Goal: Check status: Check status

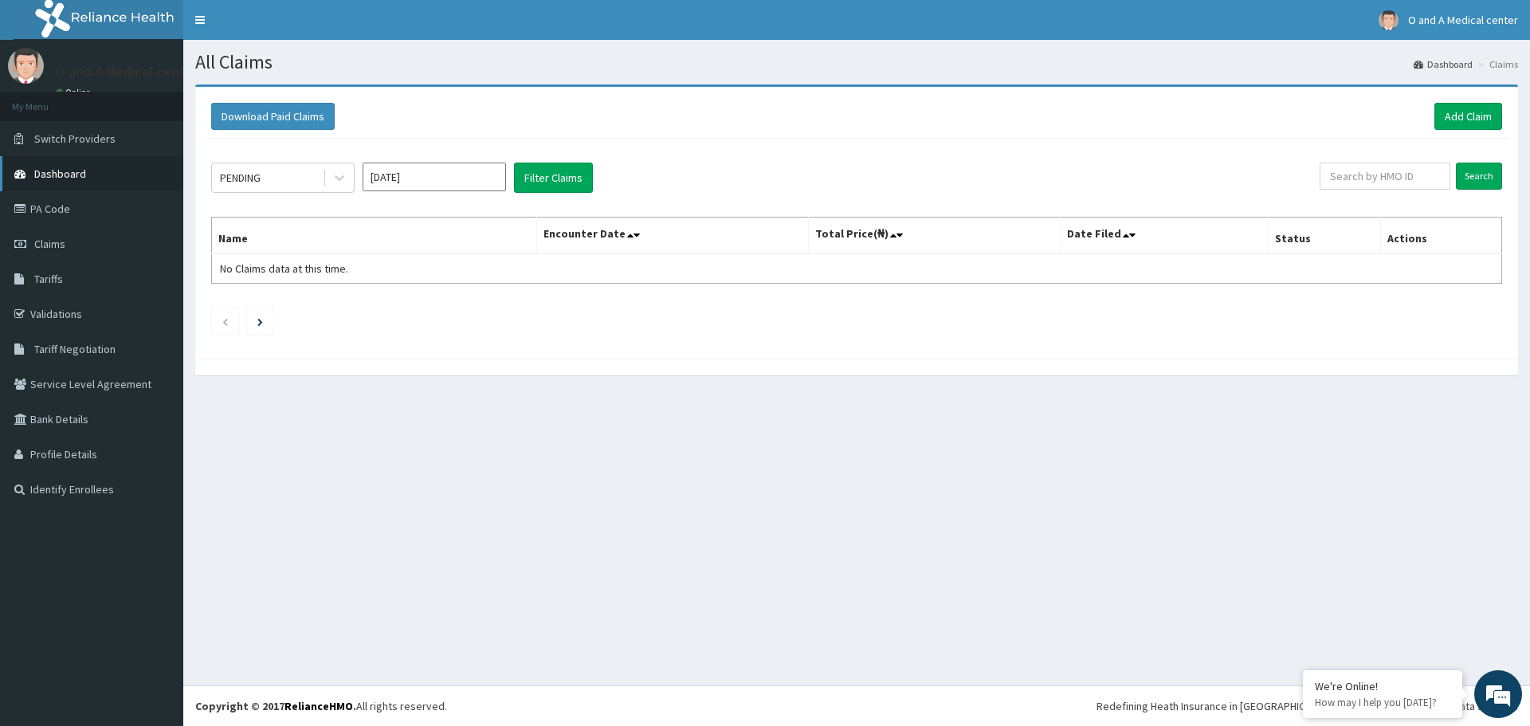
click at [91, 176] on link "Dashboard" at bounding box center [91, 173] width 183 height 35
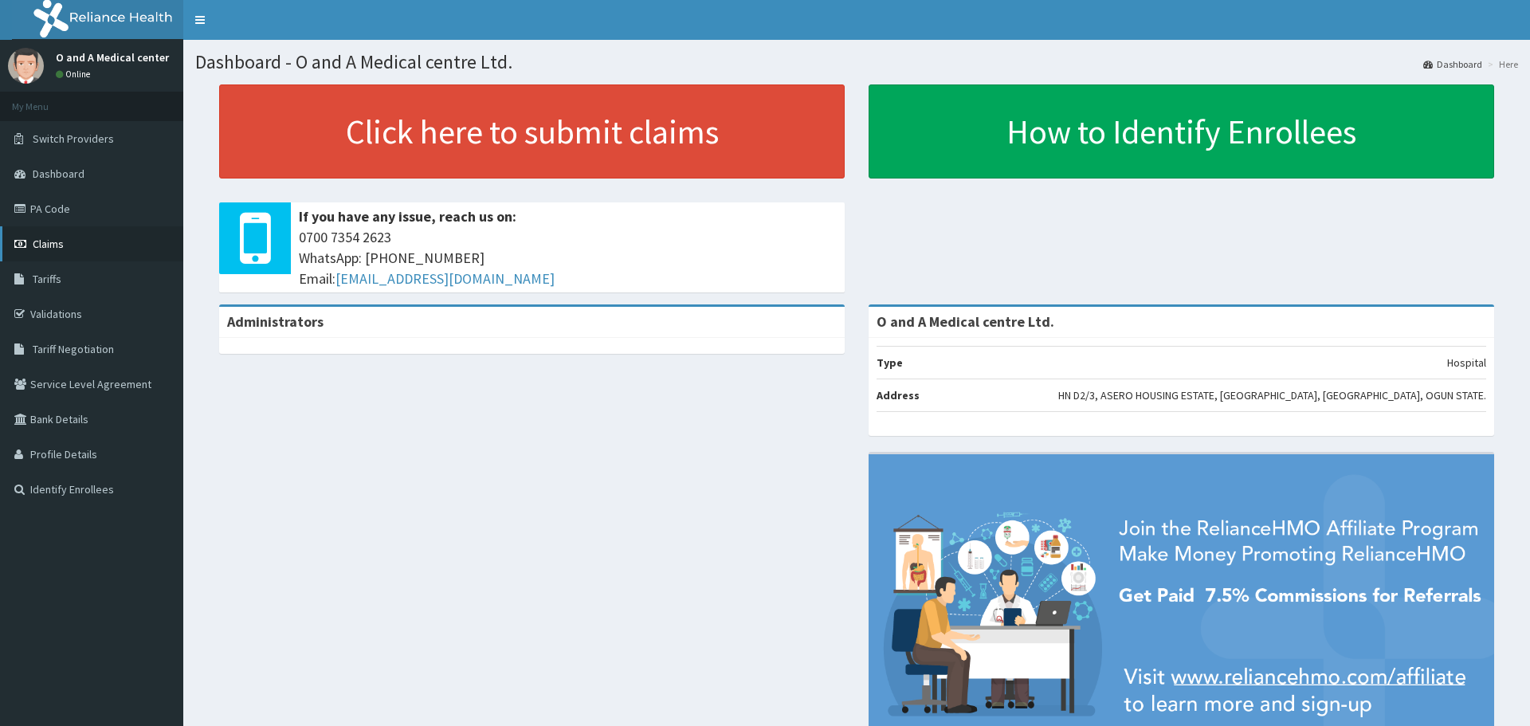
click at [25, 238] on icon at bounding box center [22, 243] width 16 height 11
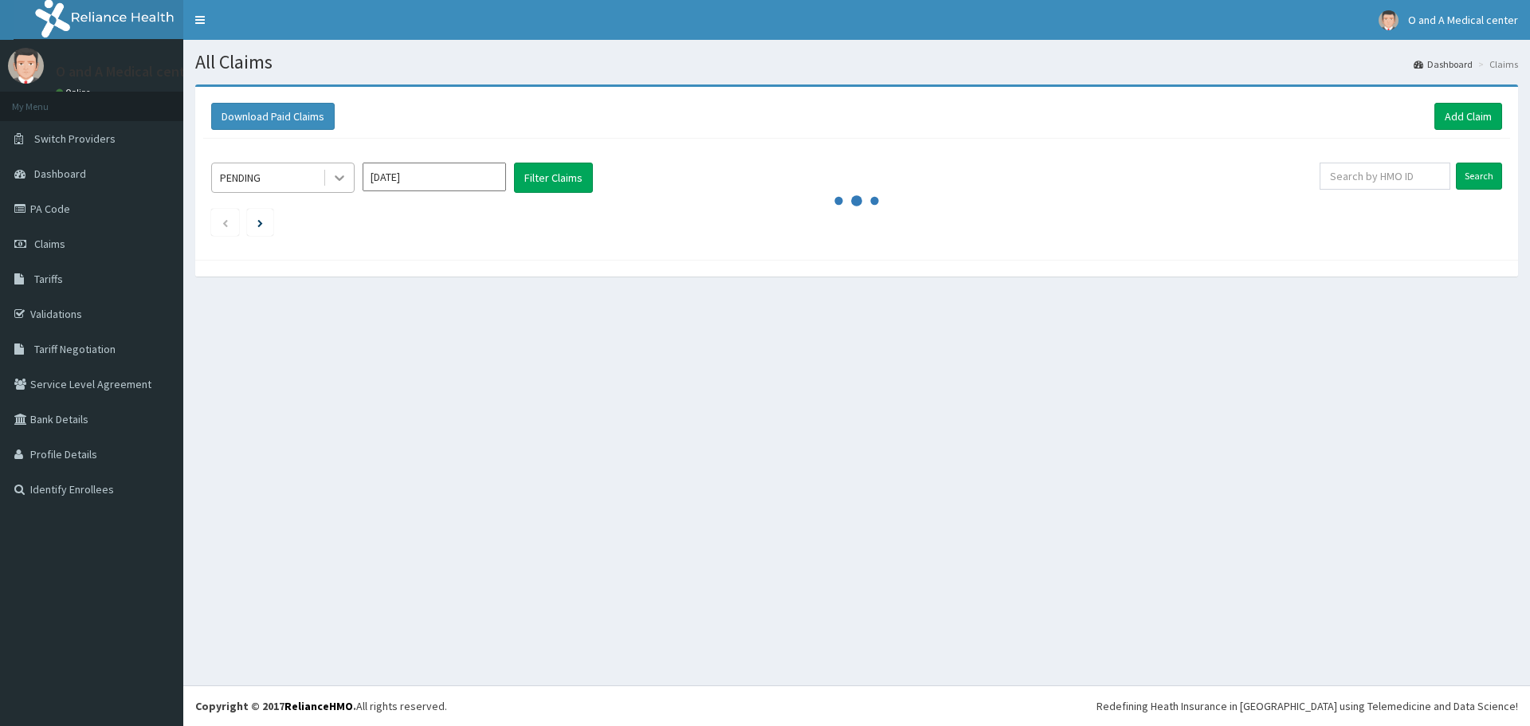
click at [336, 179] on icon at bounding box center [340, 178] width 16 height 16
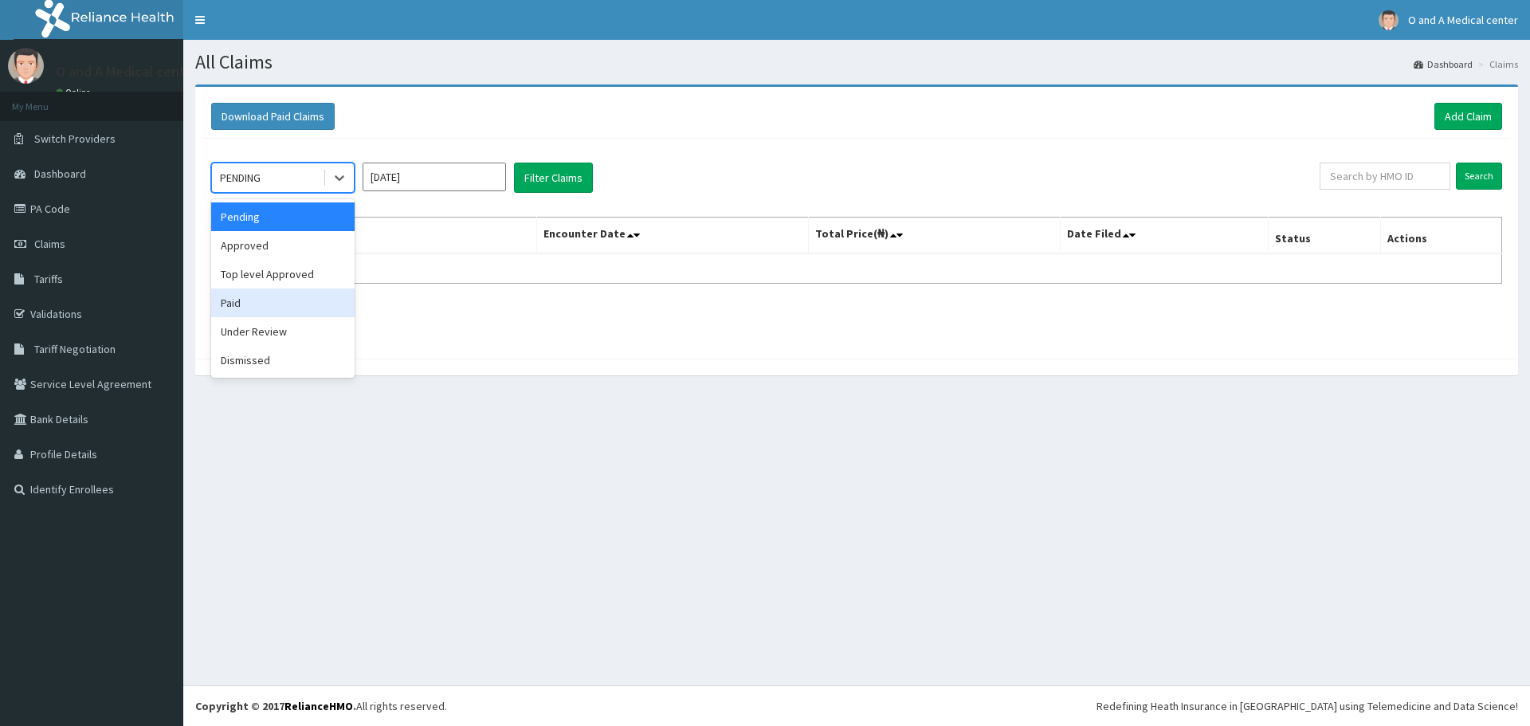
click at [242, 309] on div "Paid" at bounding box center [282, 302] width 143 height 29
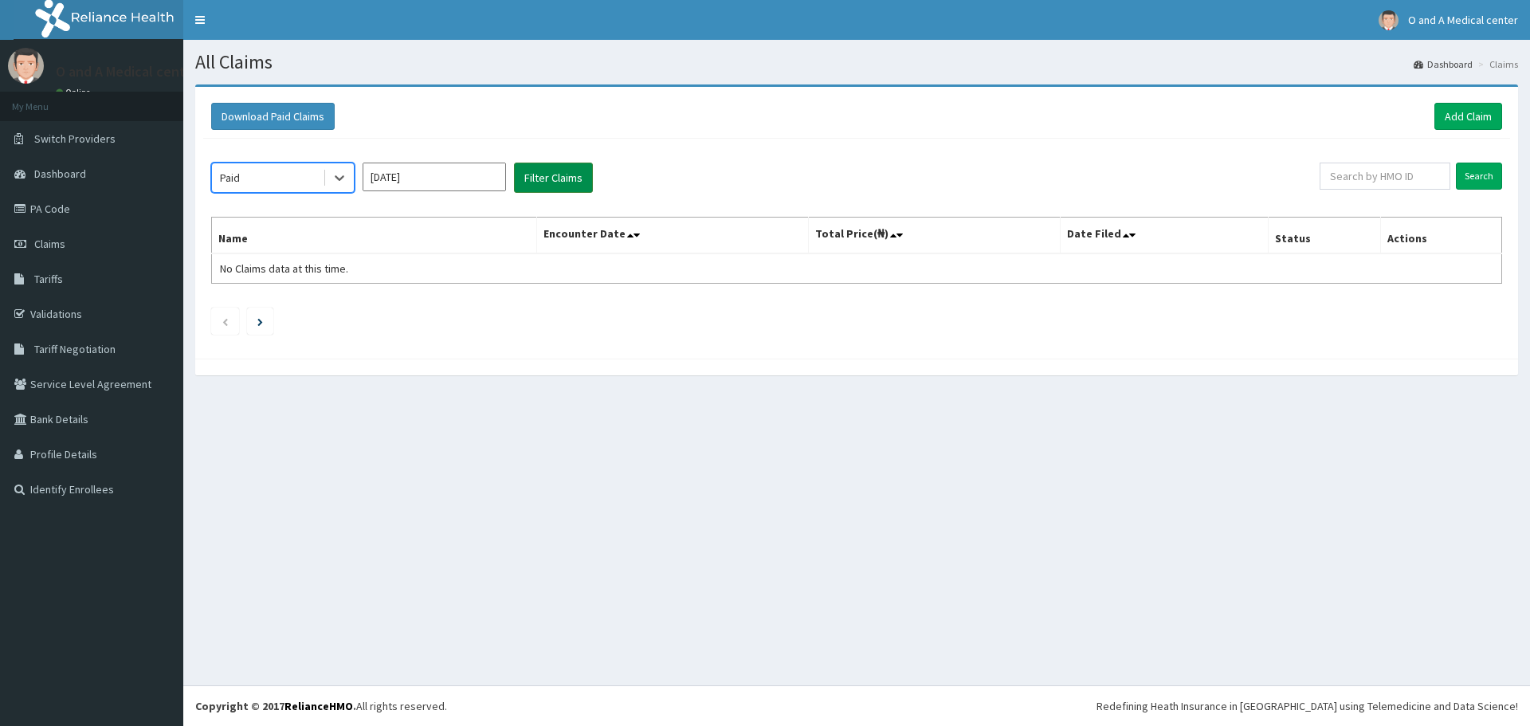
click at [568, 176] on button "Filter Claims" at bounding box center [553, 178] width 79 height 30
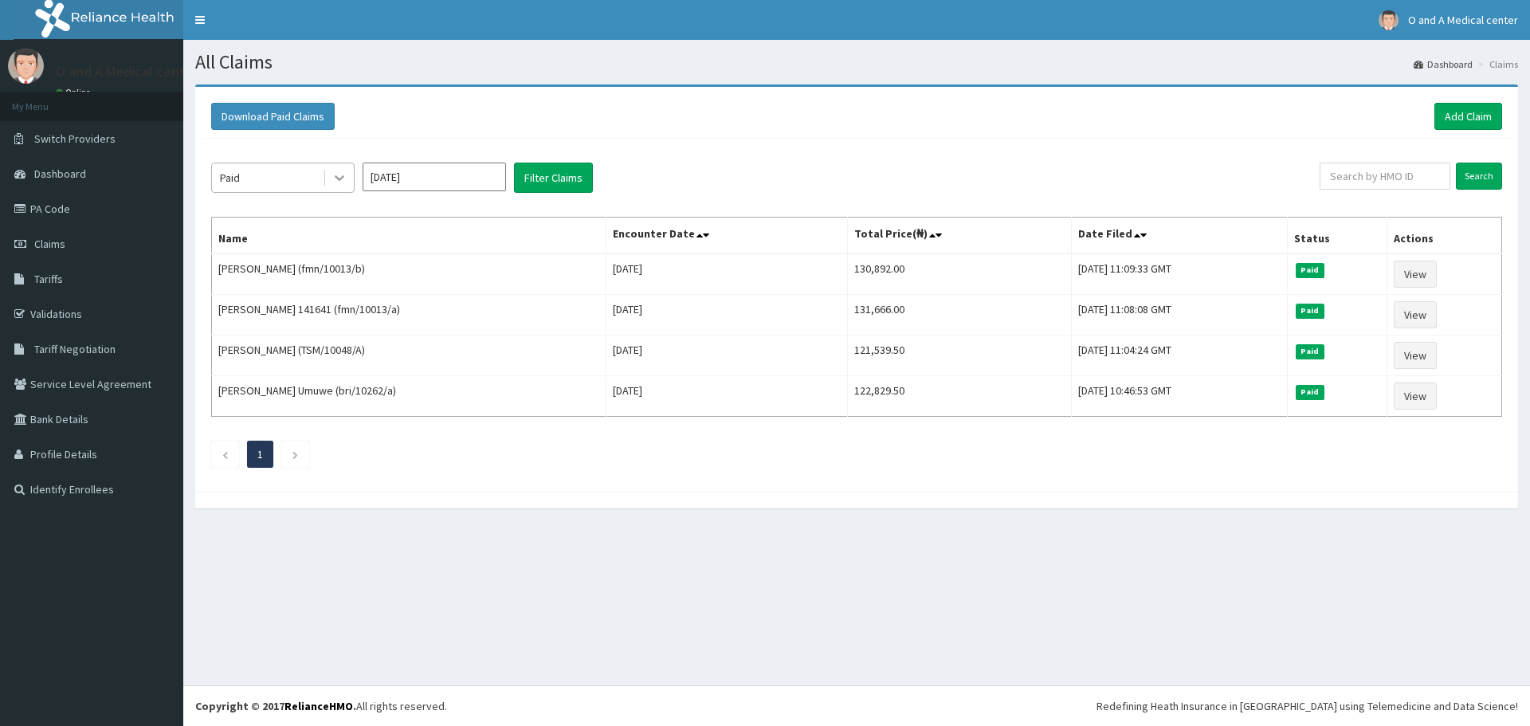
click at [338, 177] on icon at bounding box center [340, 178] width 16 height 16
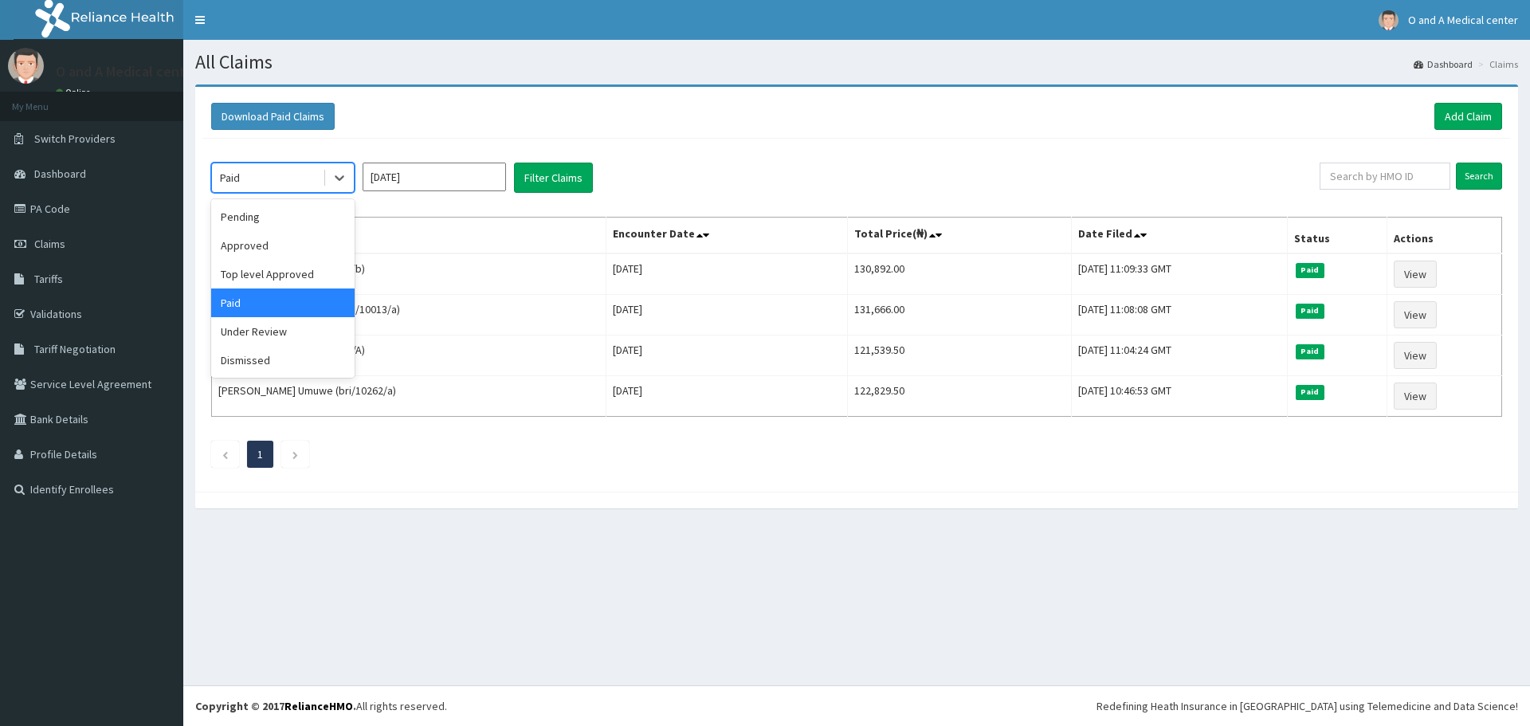
click at [425, 175] on input "[DATE]" at bounding box center [434, 177] width 143 height 29
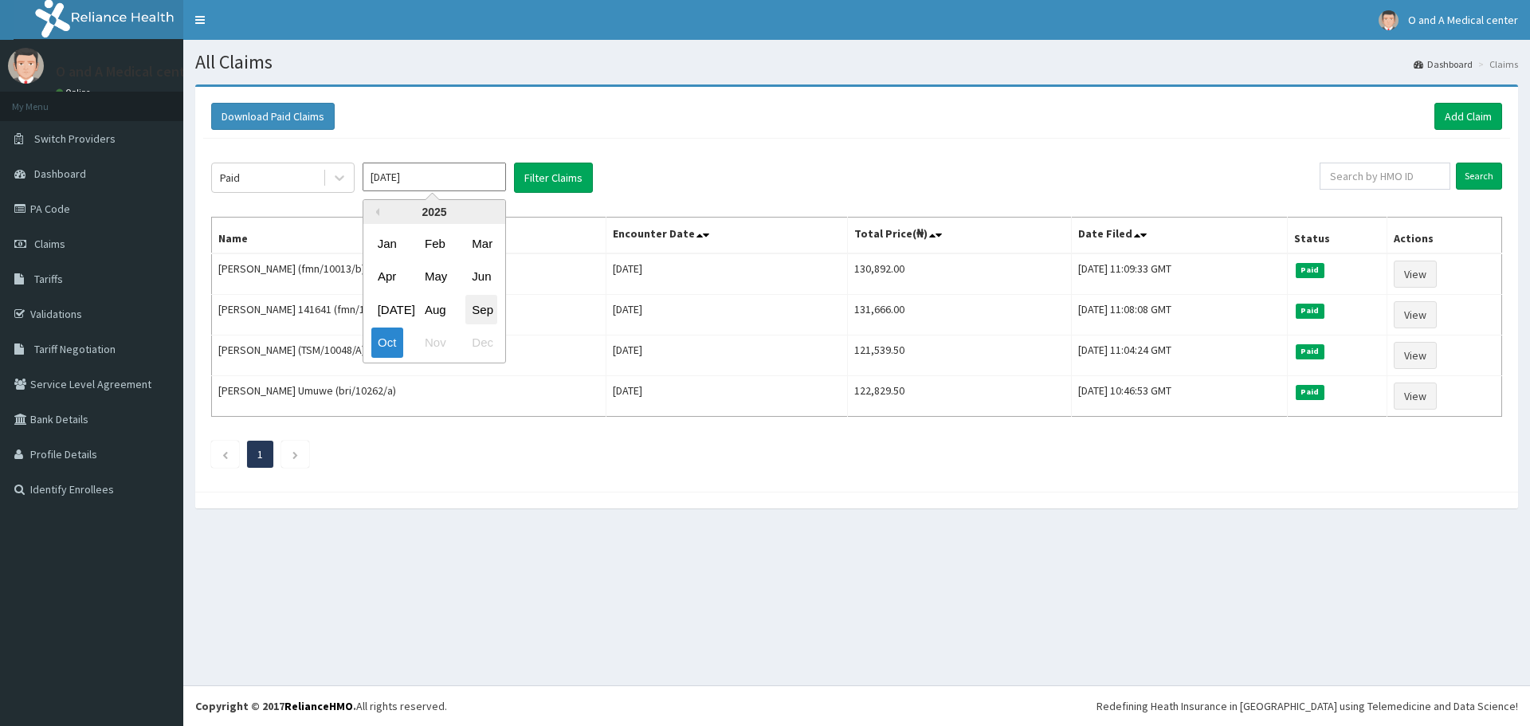
click at [480, 304] on div "Sep" at bounding box center [481, 309] width 32 height 29
click at [552, 179] on button "Filter Claims" at bounding box center [553, 178] width 79 height 30
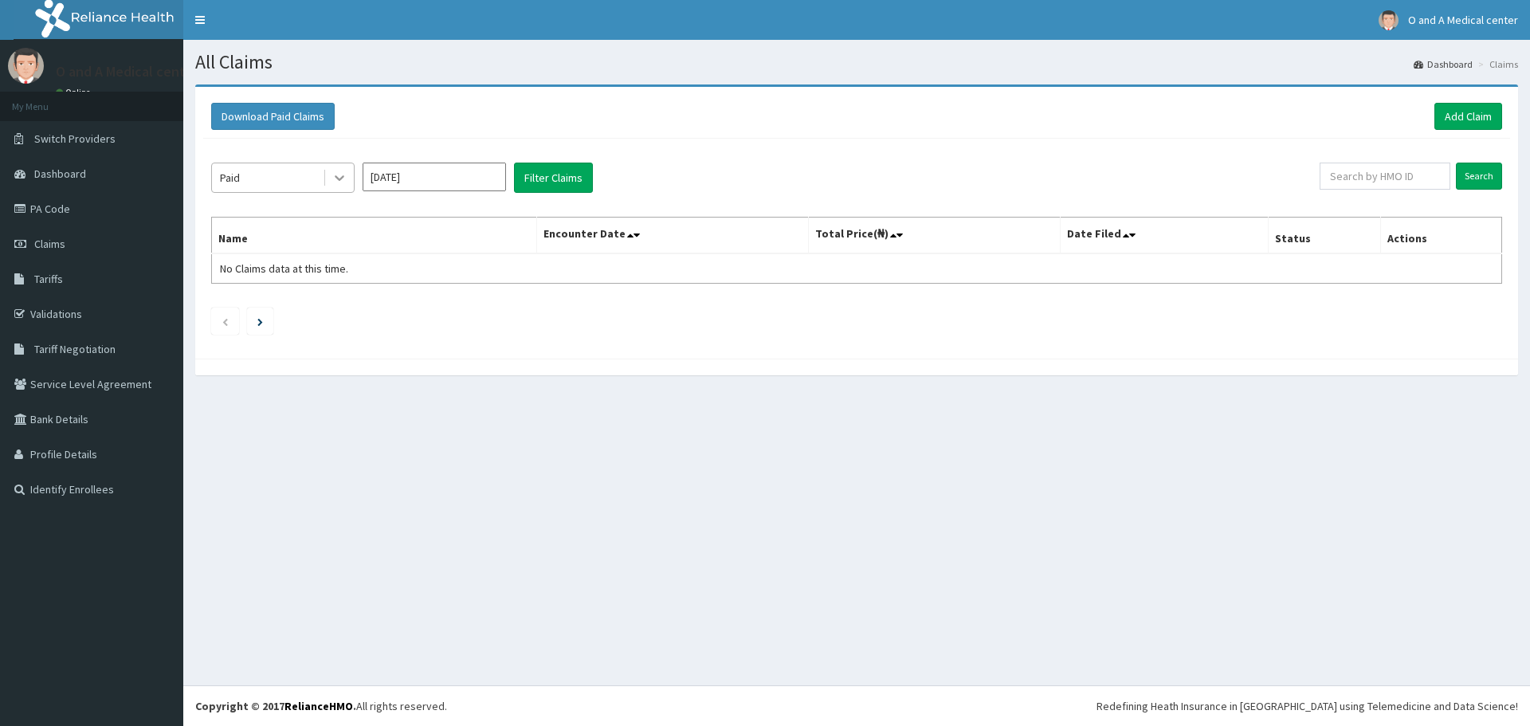
click at [337, 182] on icon at bounding box center [340, 178] width 16 height 16
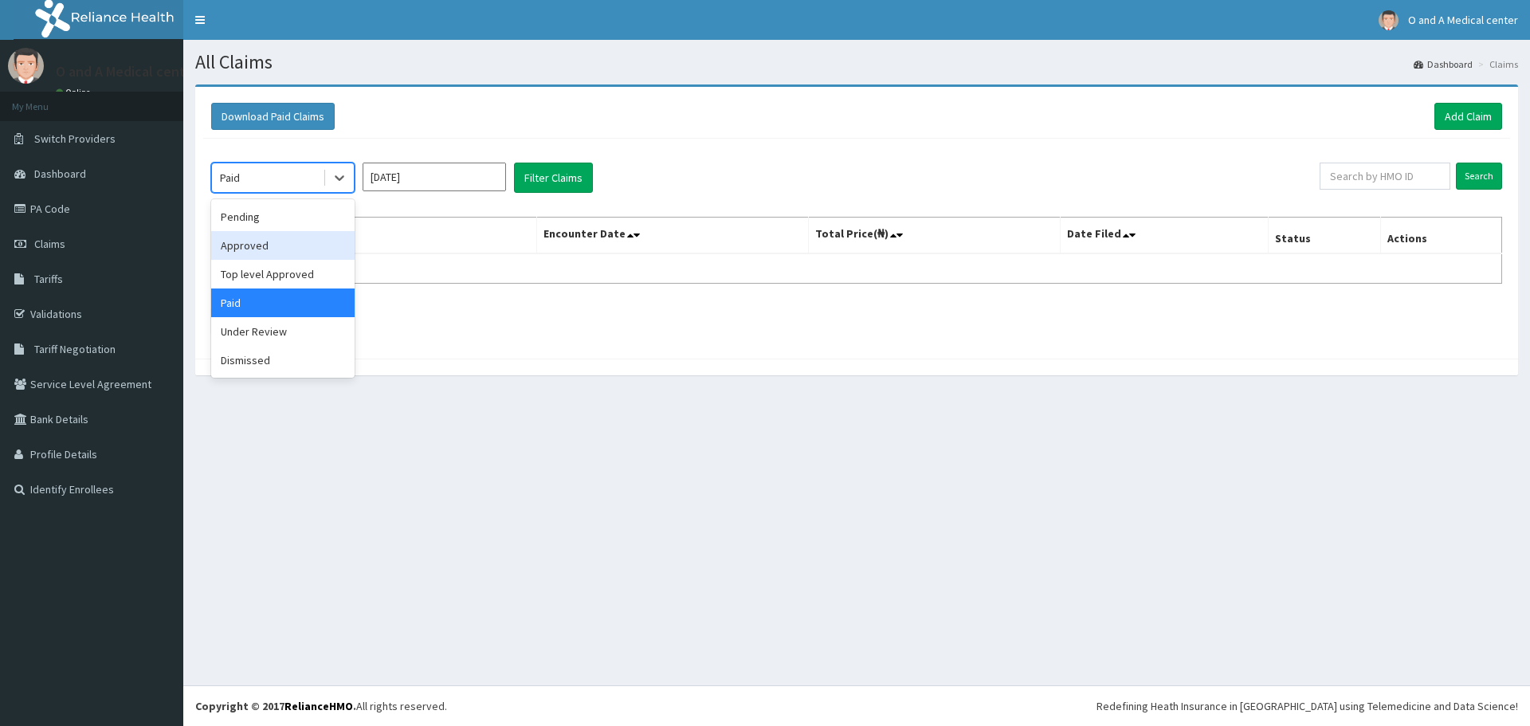
click at [262, 245] on div "Approved" at bounding box center [282, 245] width 143 height 29
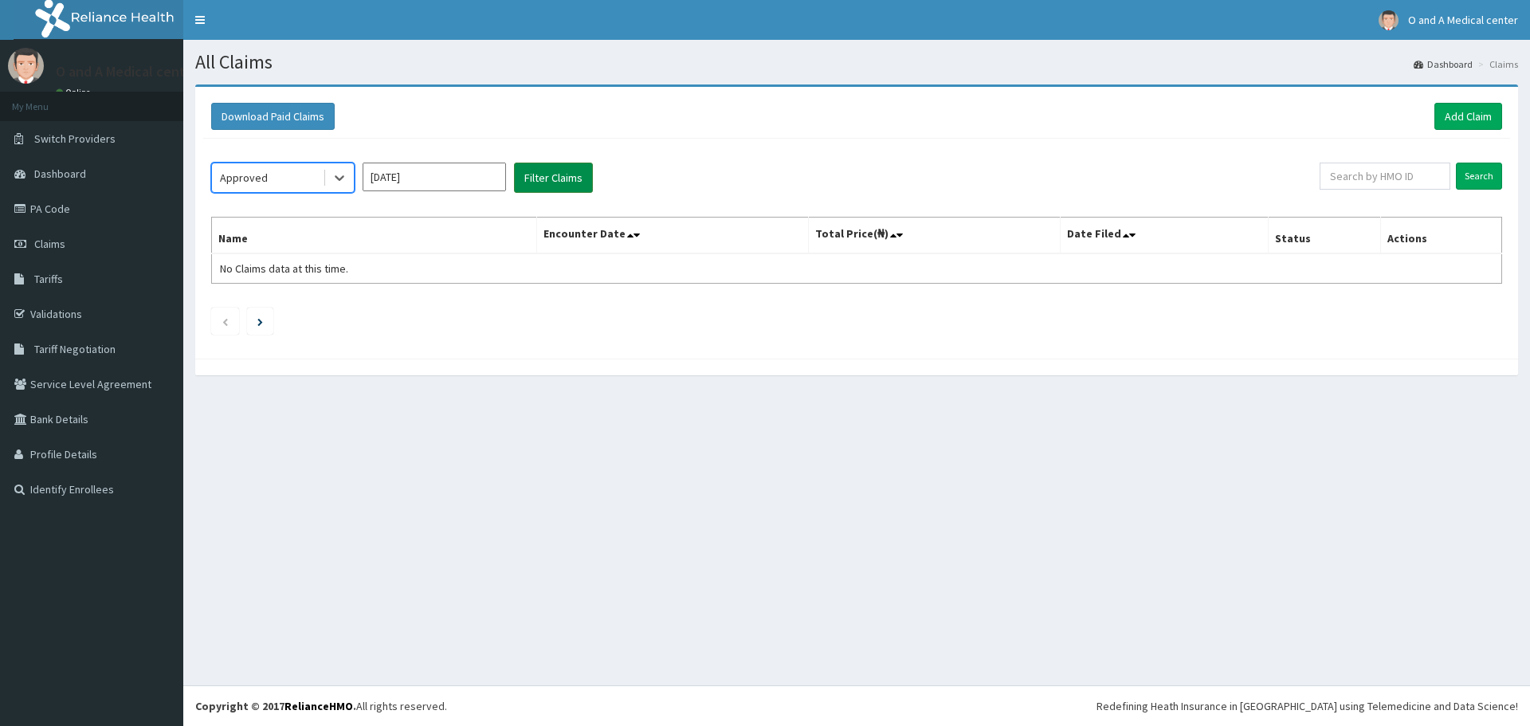
click at [567, 179] on button "Filter Claims" at bounding box center [553, 178] width 79 height 30
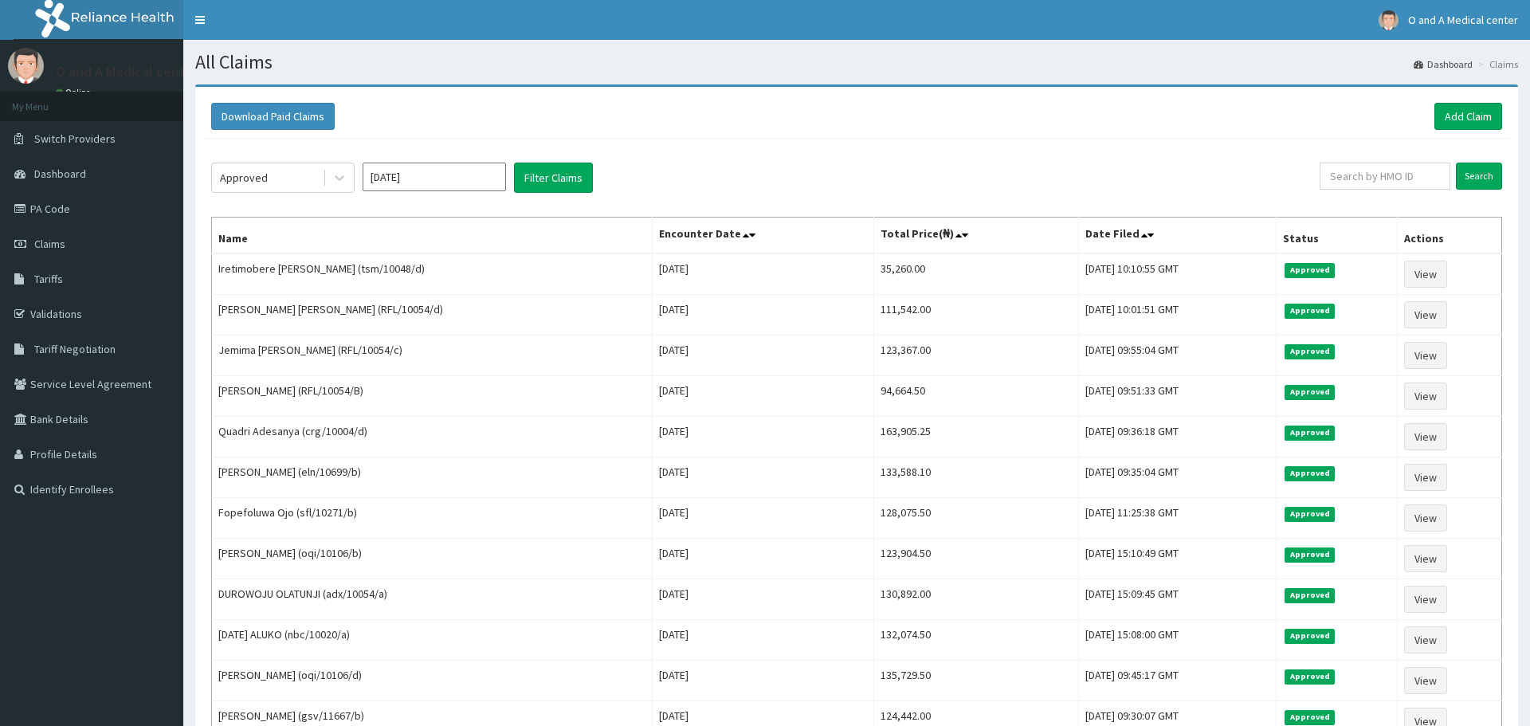
click at [754, 187] on div "Approved [DATE] Filter Claims" at bounding box center [765, 178] width 1109 height 30
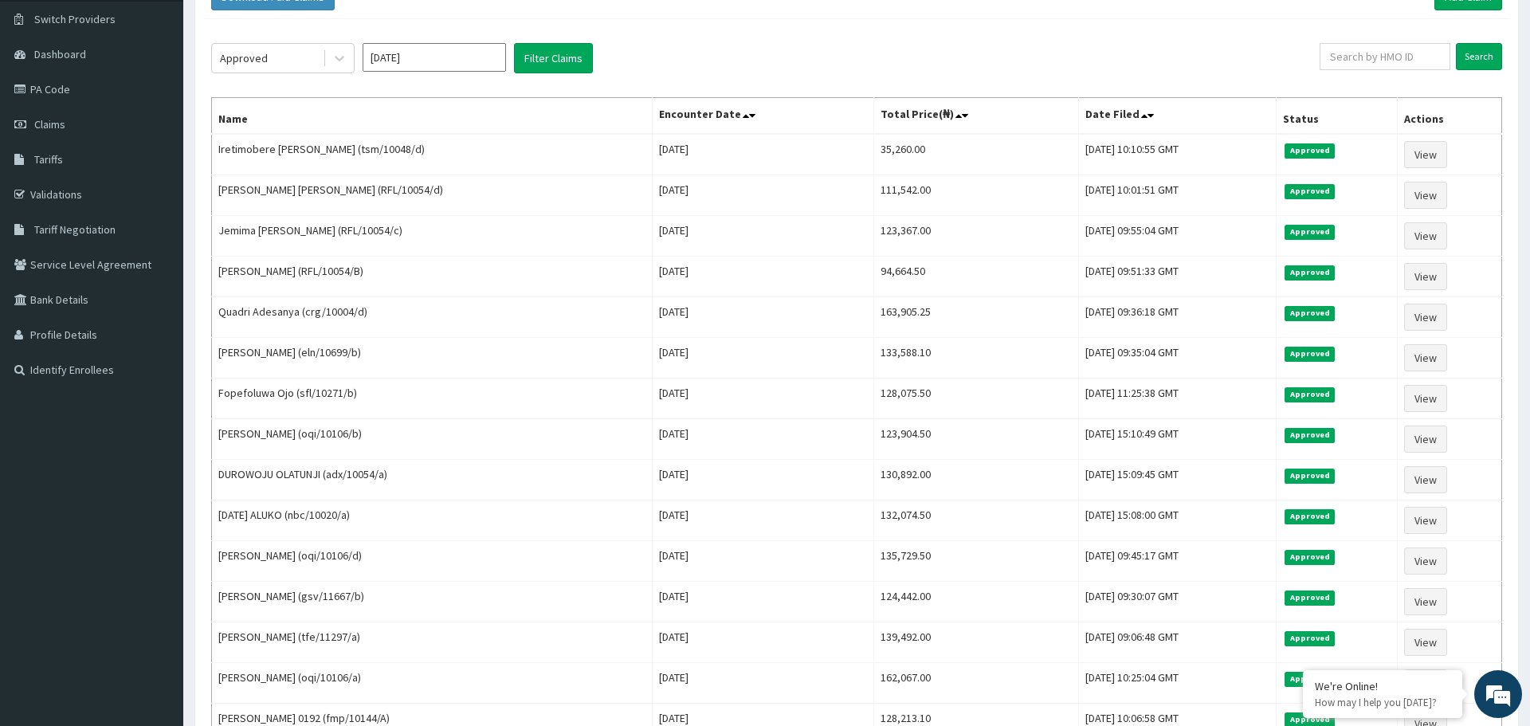
scroll to position [87, 0]
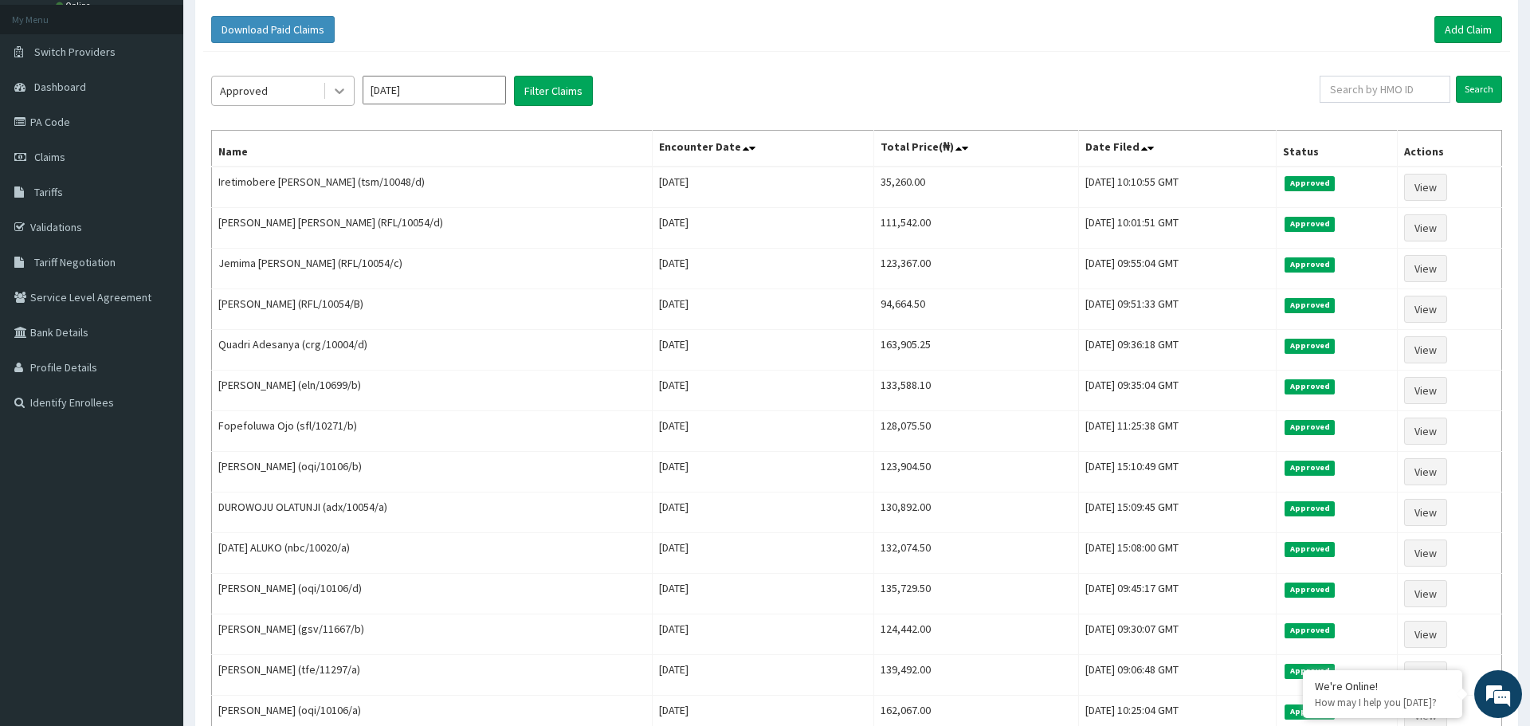
click at [332, 87] on icon at bounding box center [340, 91] width 16 height 16
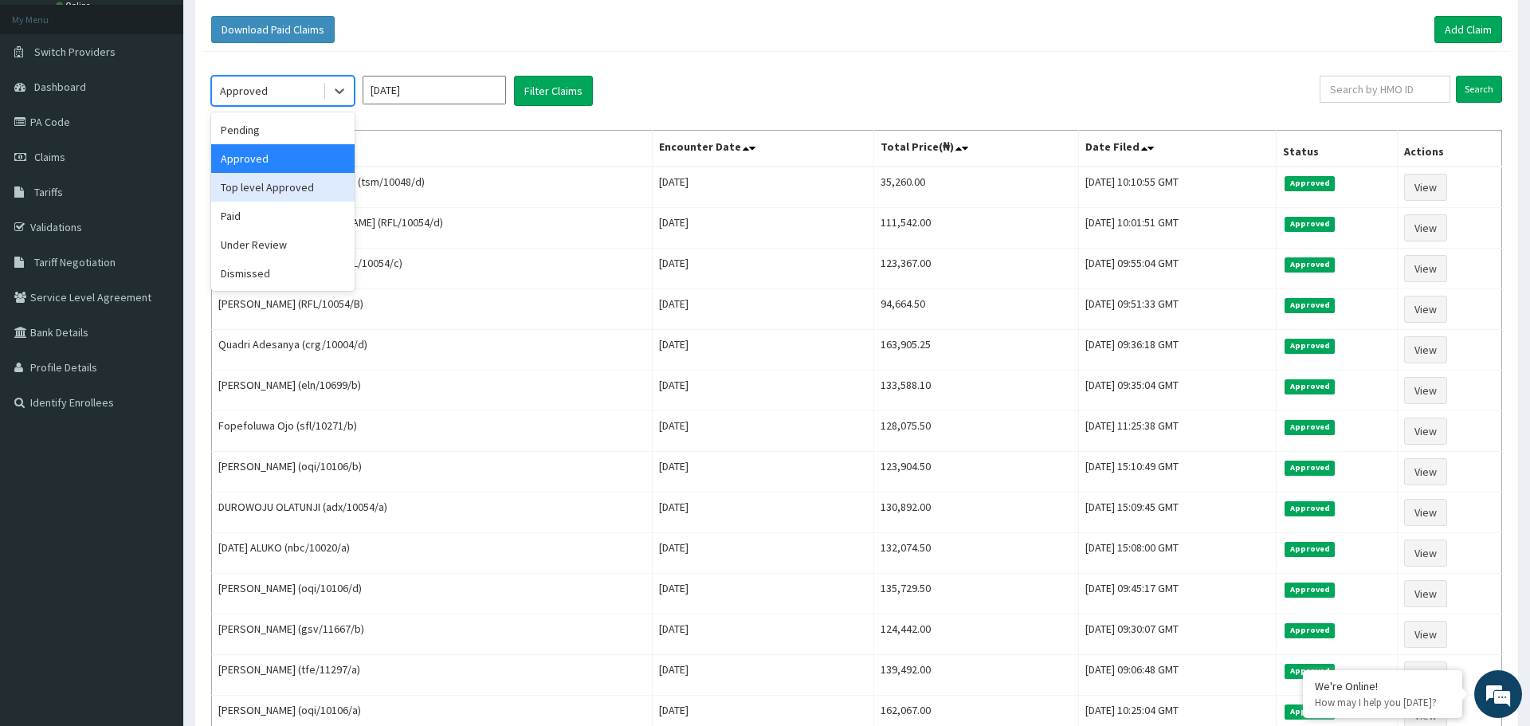
click at [296, 184] on div "Top level Approved" at bounding box center [282, 187] width 143 height 29
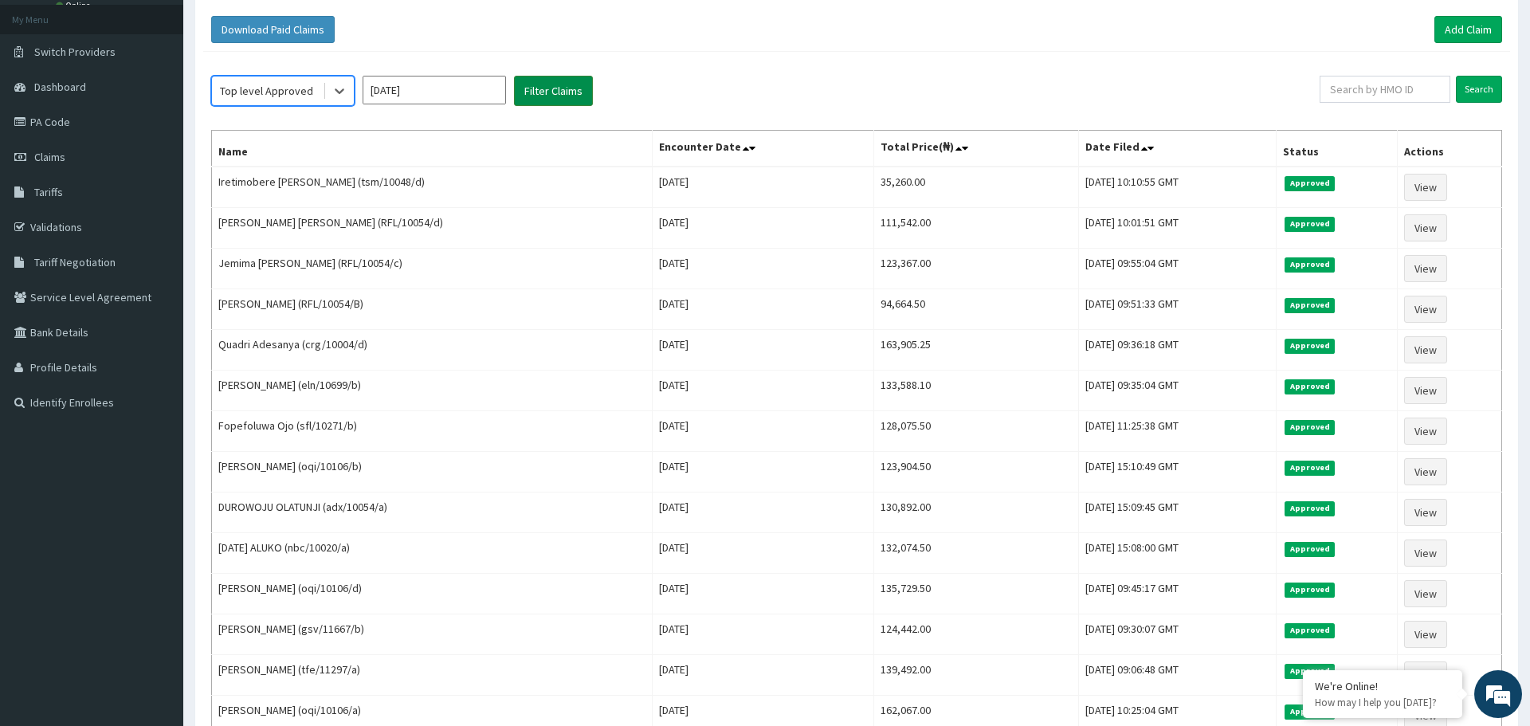
click at [548, 88] on button "Filter Claims" at bounding box center [553, 91] width 79 height 30
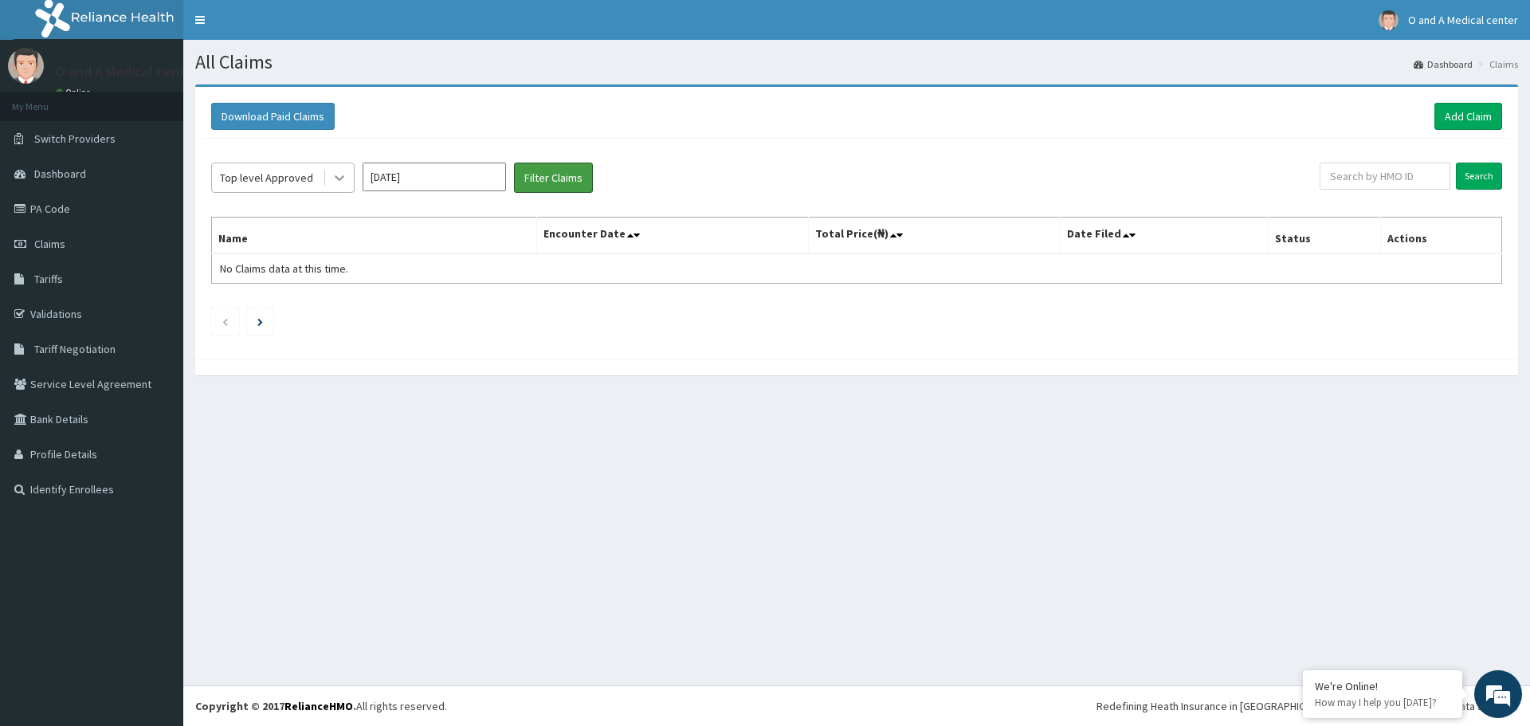
scroll to position [0, 0]
click at [337, 176] on icon at bounding box center [340, 178] width 16 height 16
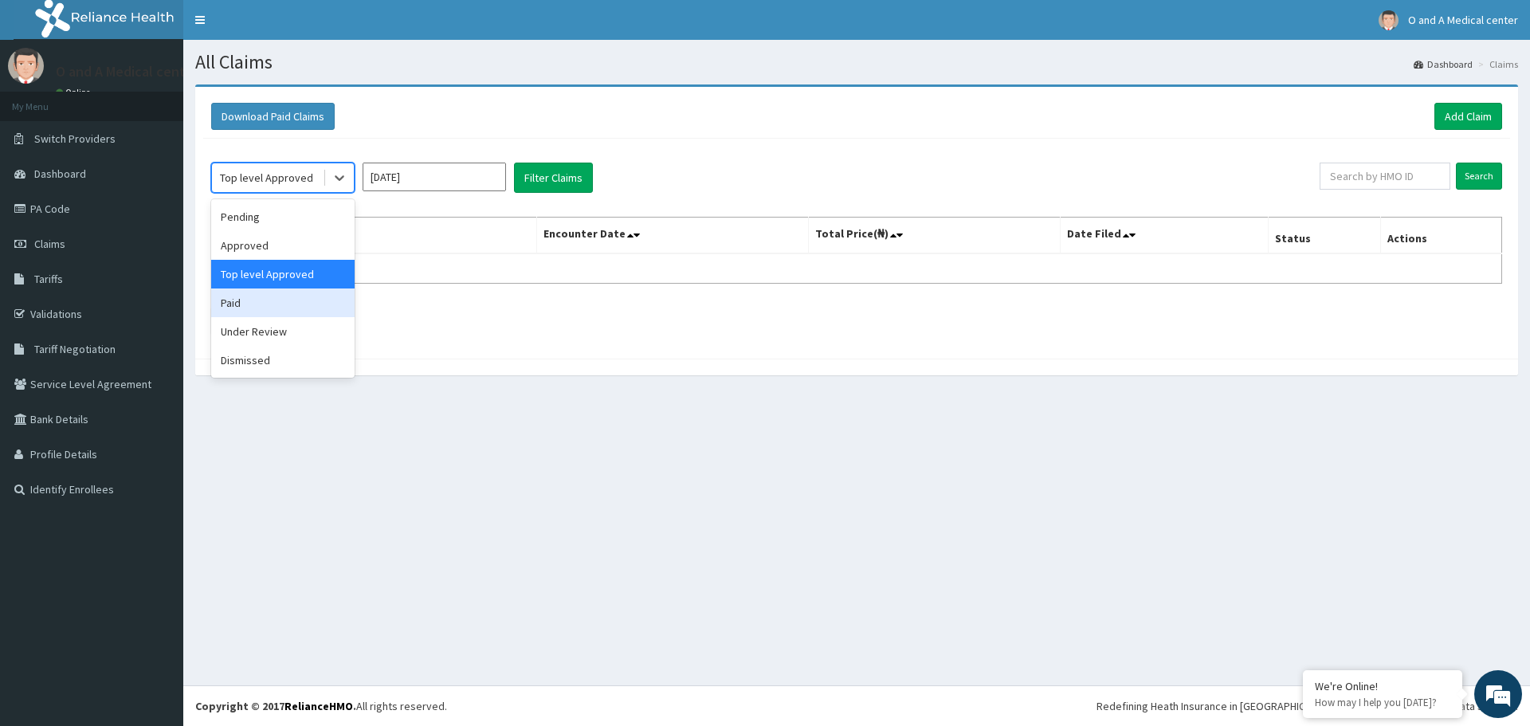
click at [257, 303] on div "Paid" at bounding box center [282, 302] width 143 height 29
click at [432, 177] on input "[DATE]" at bounding box center [434, 177] width 143 height 29
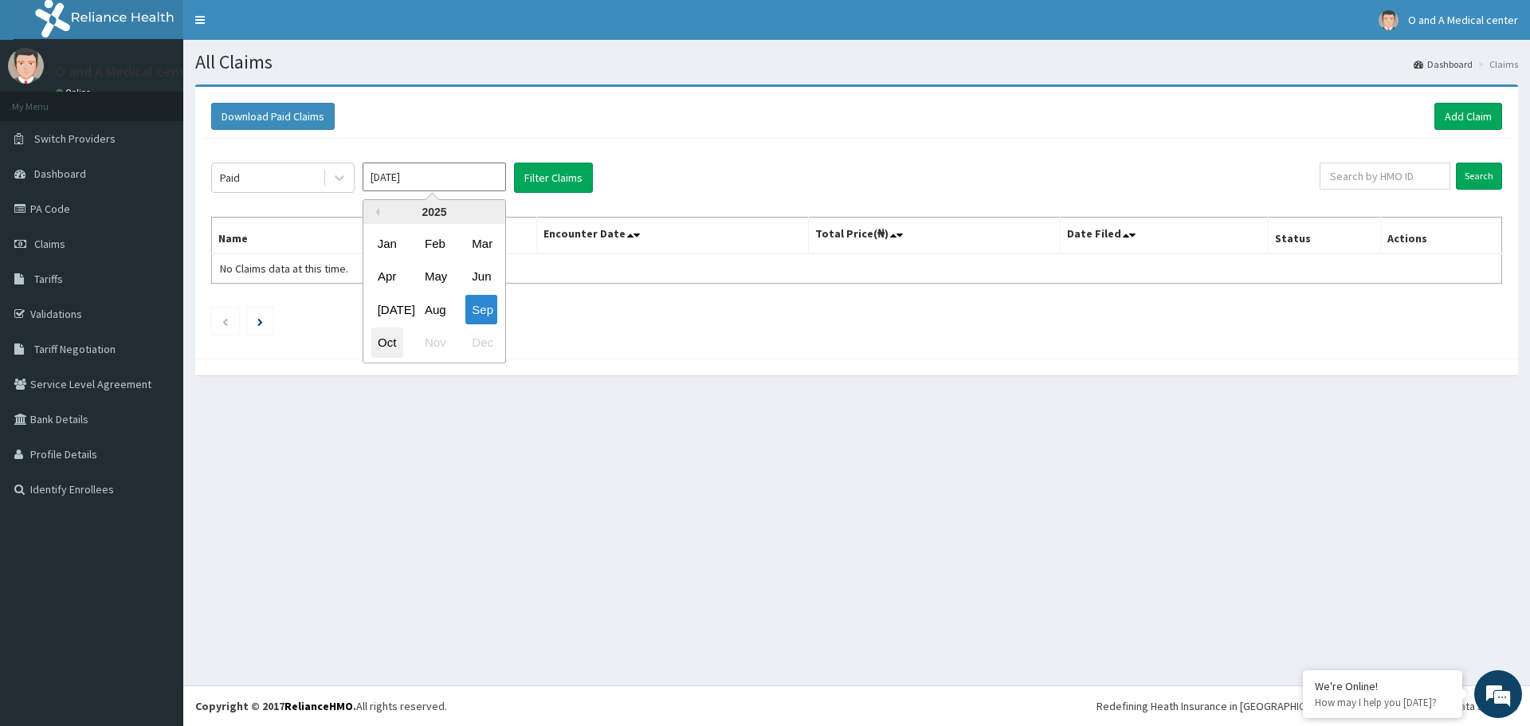
click at [394, 346] on div "Oct" at bounding box center [387, 342] width 32 height 29
type input "[DATE]"
click at [552, 183] on button "Filter Claims" at bounding box center [553, 178] width 79 height 30
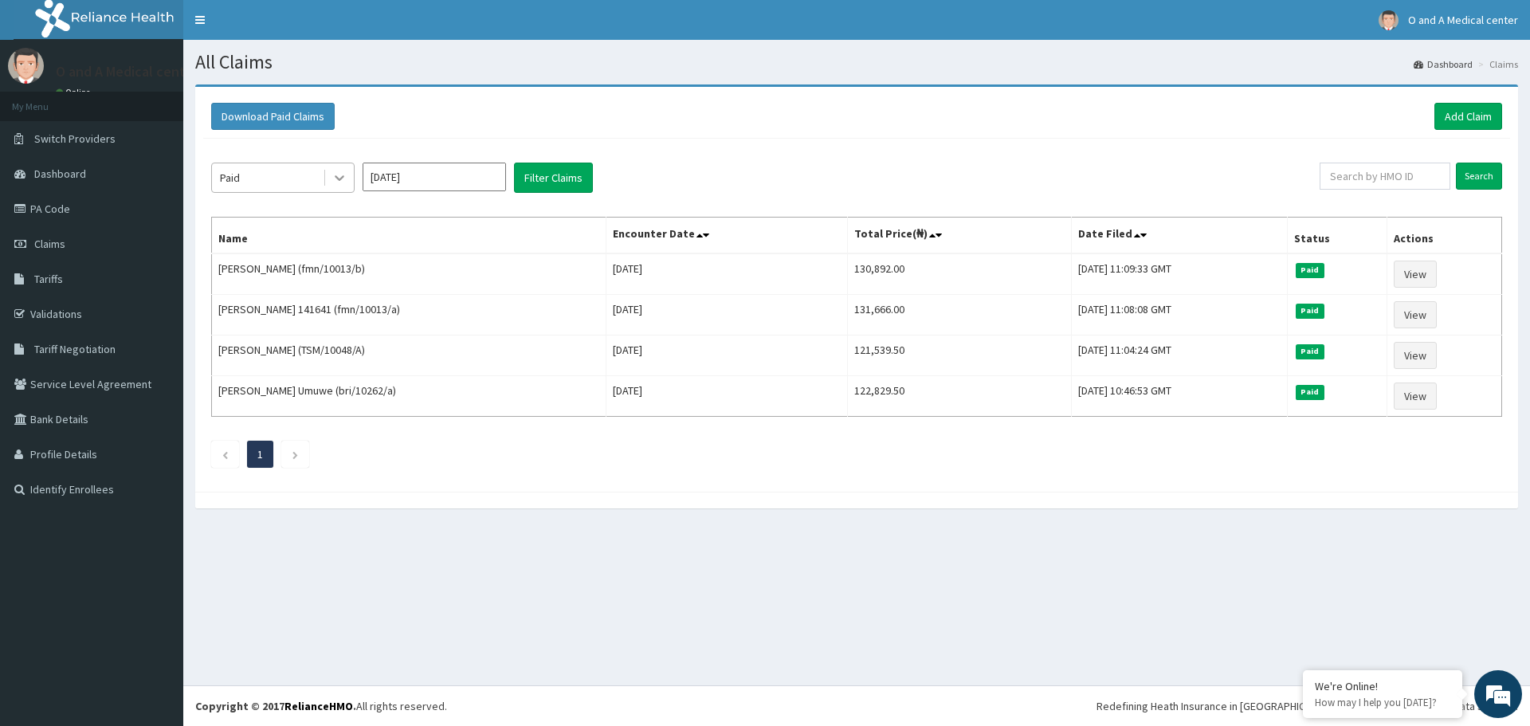
click at [338, 182] on icon at bounding box center [340, 178] width 16 height 16
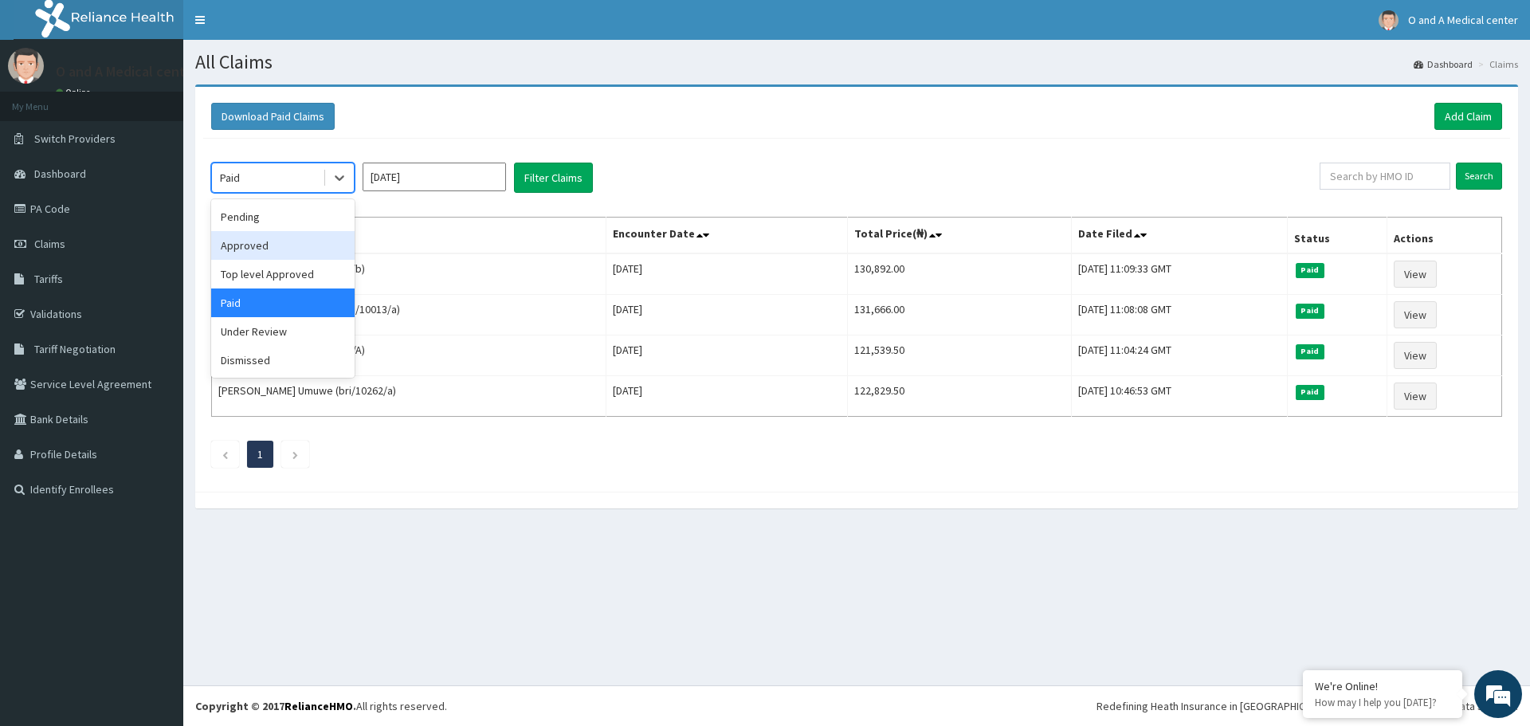
click at [284, 251] on div "Approved" at bounding box center [282, 245] width 143 height 29
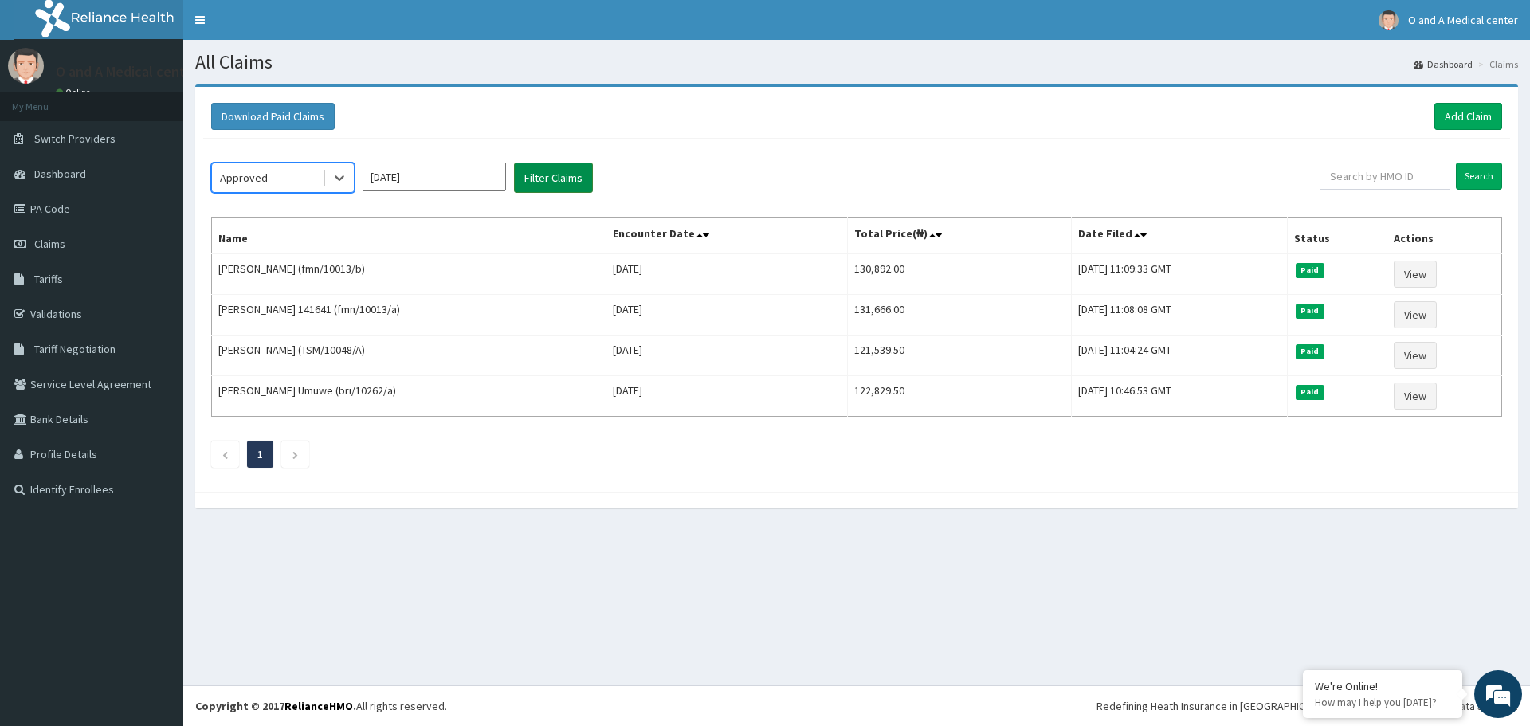
click at [538, 183] on button "Filter Claims" at bounding box center [553, 178] width 79 height 30
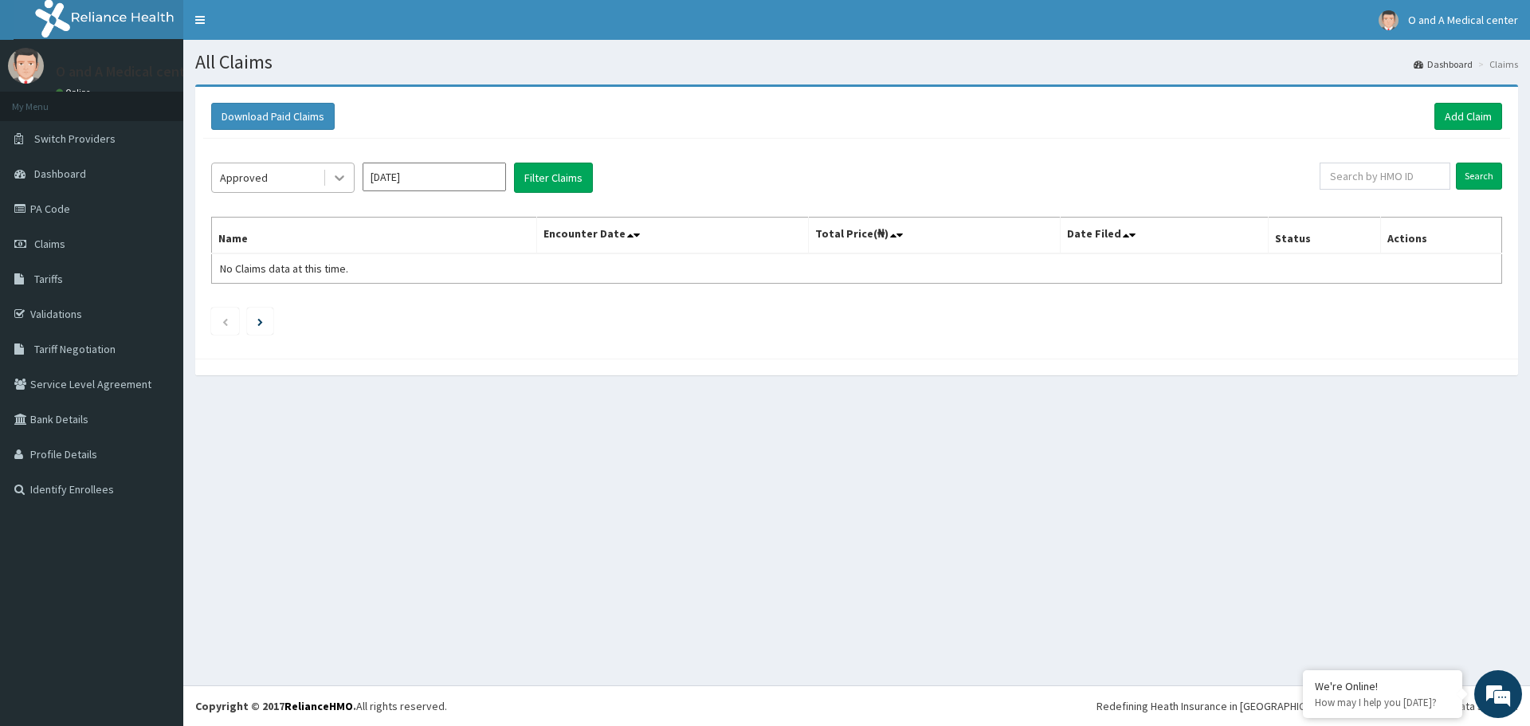
click at [334, 184] on icon at bounding box center [340, 178] width 16 height 16
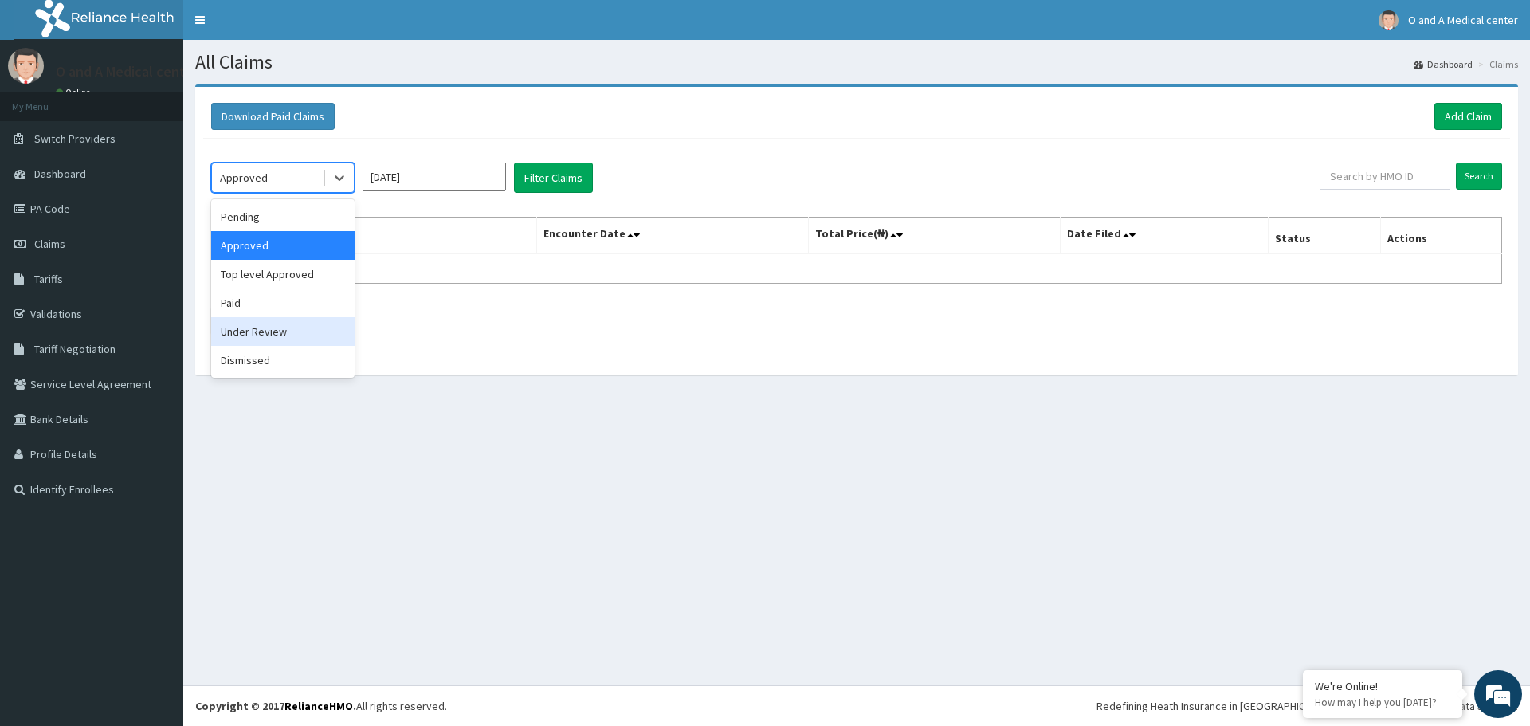
click at [268, 327] on div "Under Review" at bounding box center [282, 331] width 143 height 29
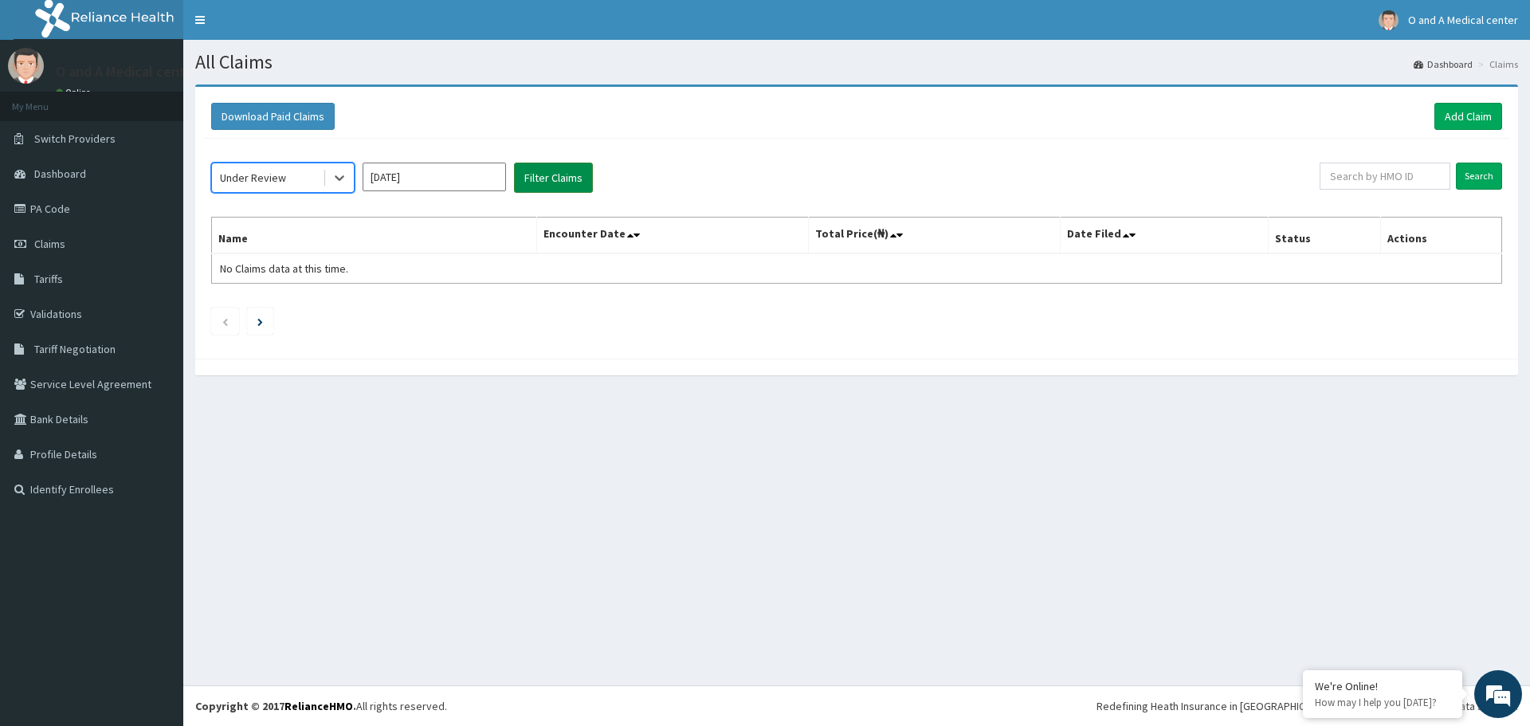
click at [555, 185] on button "Filter Claims" at bounding box center [553, 178] width 79 height 30
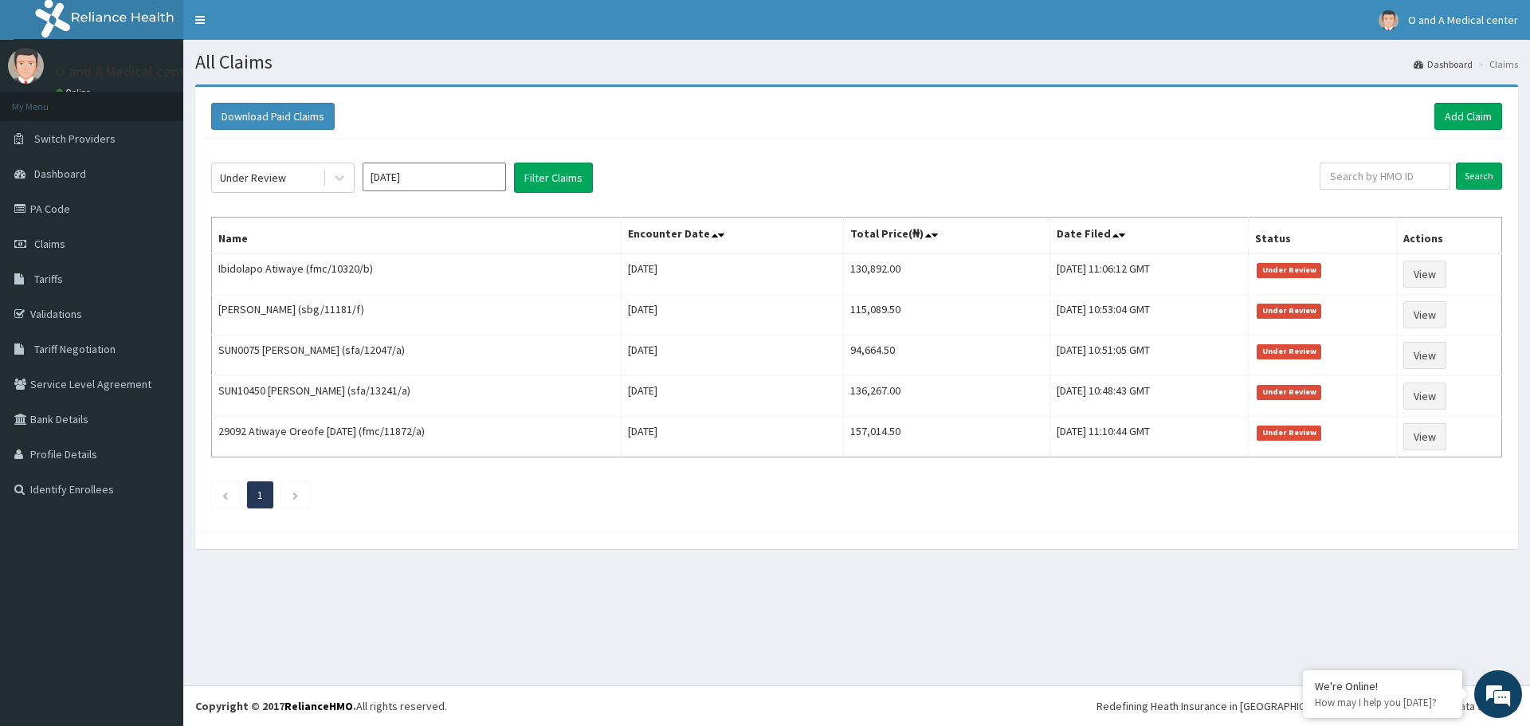
click at [714, 180] on div "Under Review [DATE] Filter Claims" at bounding box center [765, 178] width 1109 height 30
